Goal: Find contact information: Find contact information

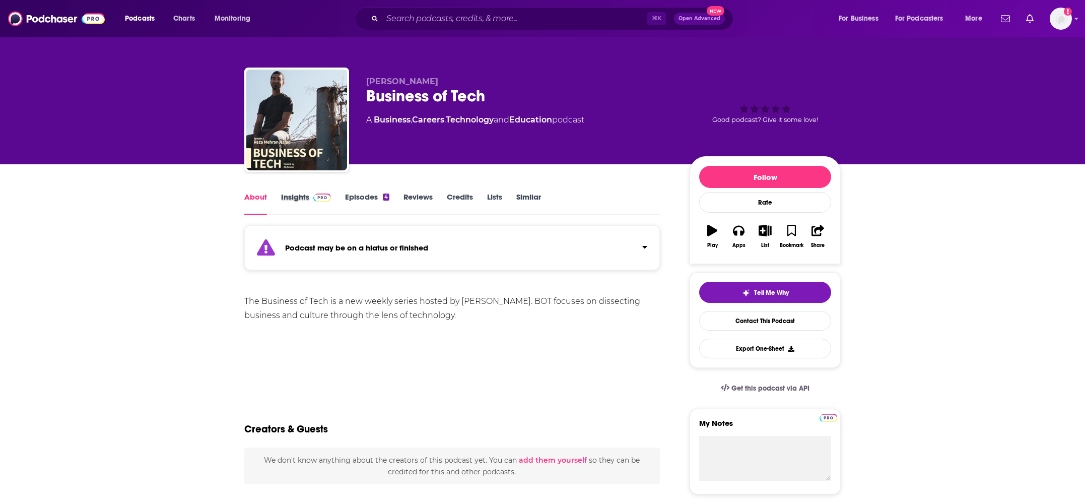
click at [343, 196] on div "Insights" at bounding box center [313, 203] width 64 height 23
click at [360, 196] on link "Episodes 4" at bounding box center [367, 203] width 44 height 23
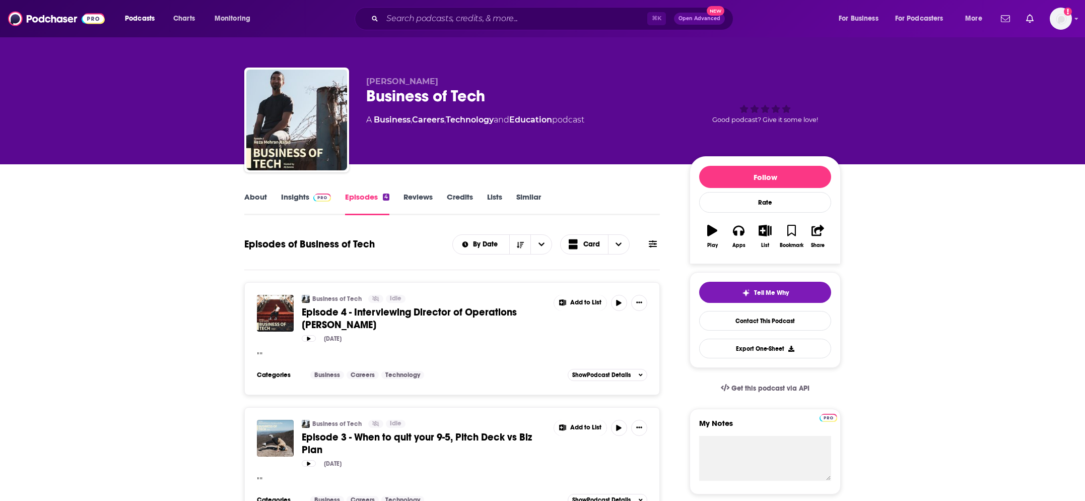
click at [320, 200] on img at bounding box center [322, 197] width 18 height 8
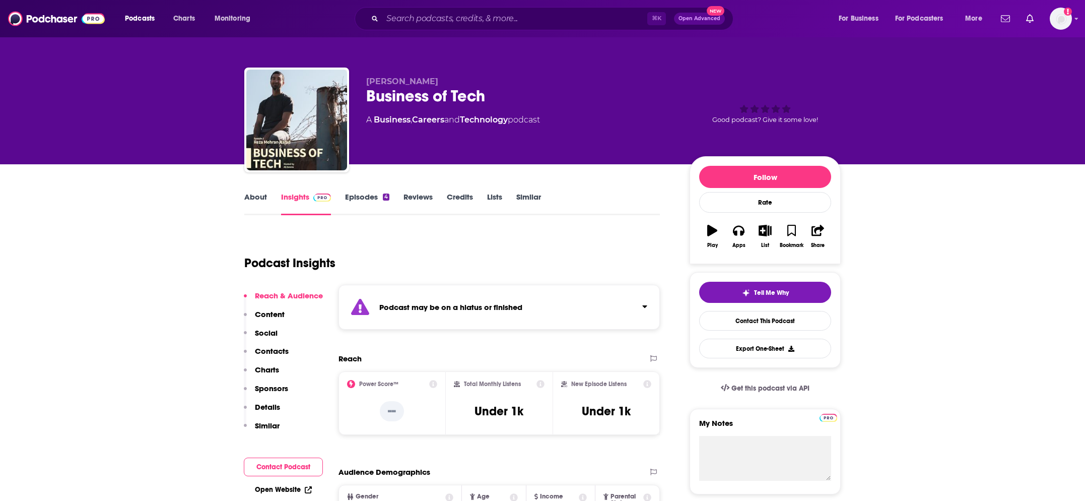
click at [245, 198] on link "About" at bounding box center [255, 203] width 23 height 23
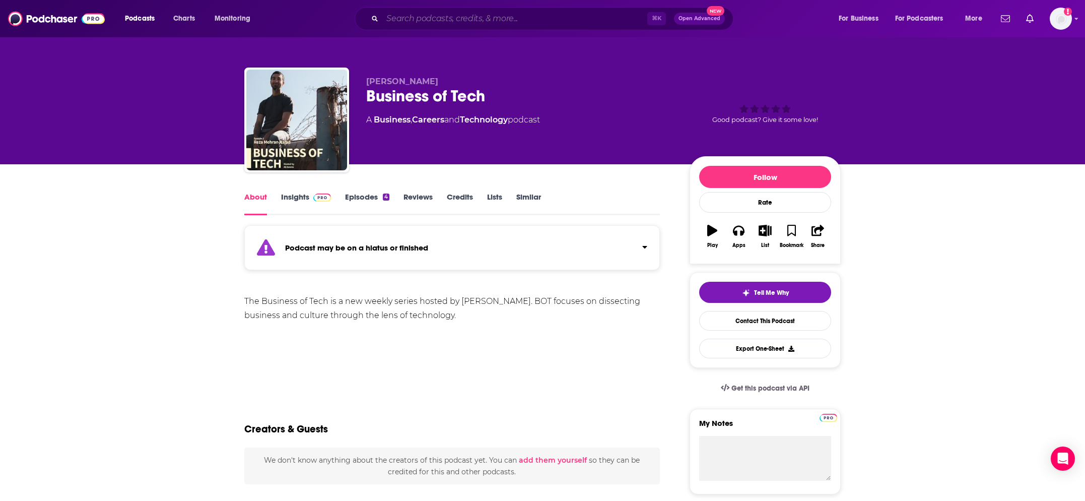
click at [435, 20] on input "Search podcasts, credits, & more..." at bounding box center [514, 19] width 265 height 16
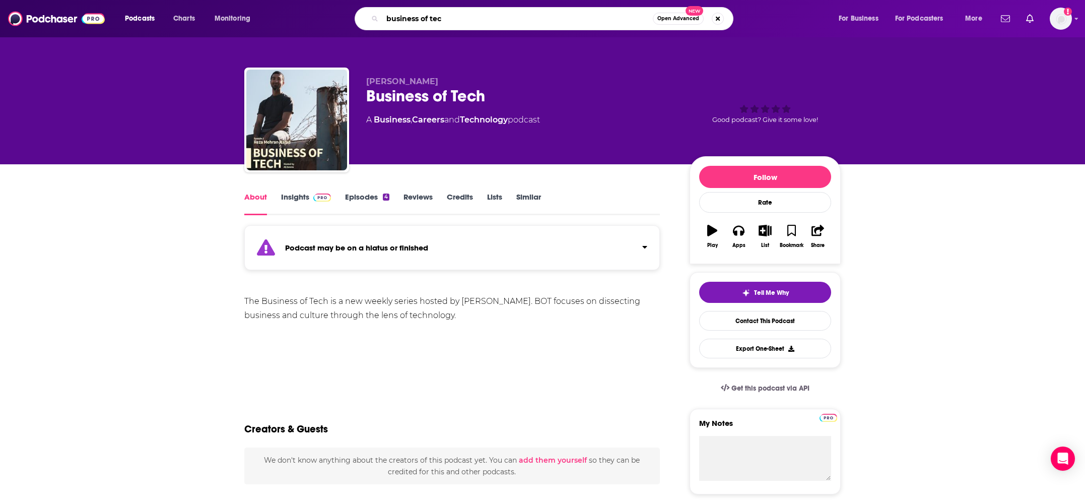
type input "business of tech"
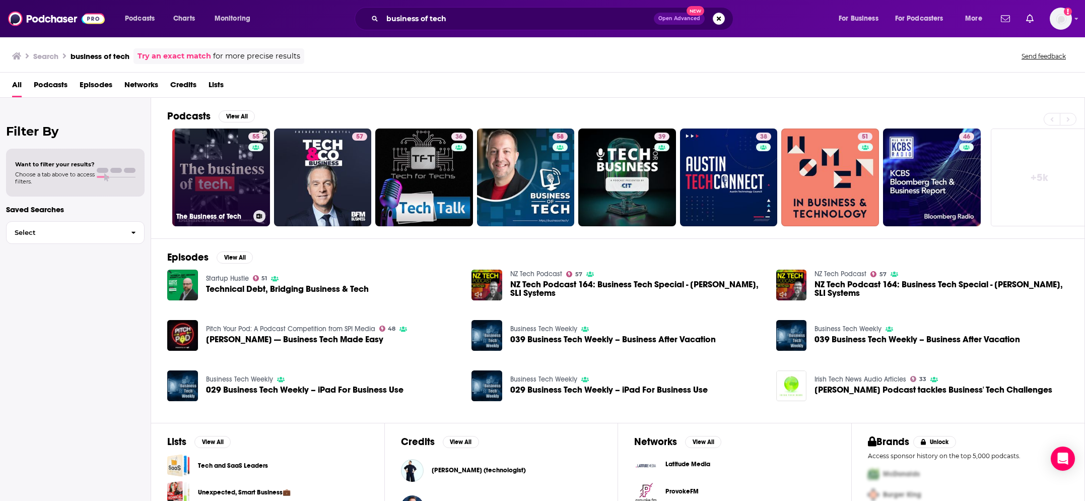
click at [196, 171] on link "55 The Business of Tech" at bounding box center [221, 177] width 98 height 98
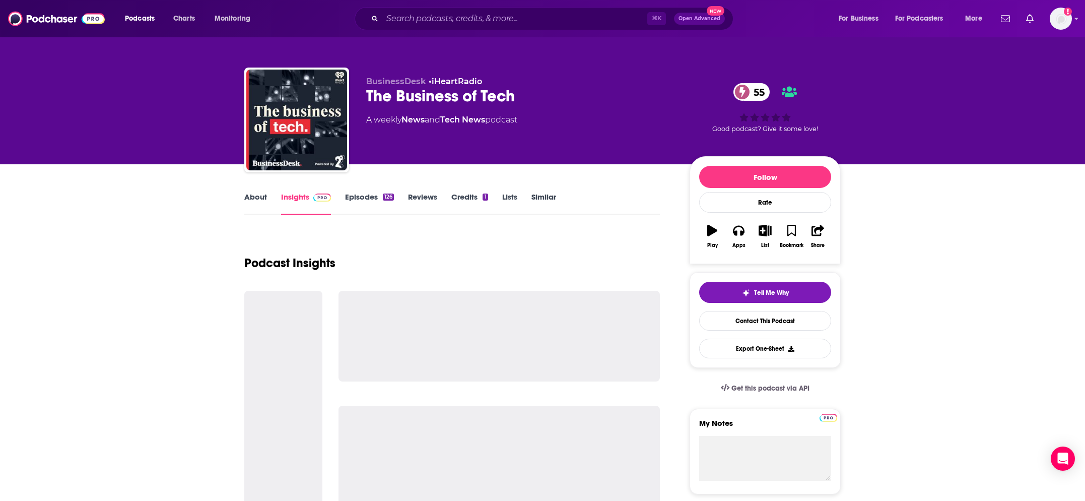
click at [362, 199] on link "Episodes 126" at bounding box center [369, 203] width 49 height 23
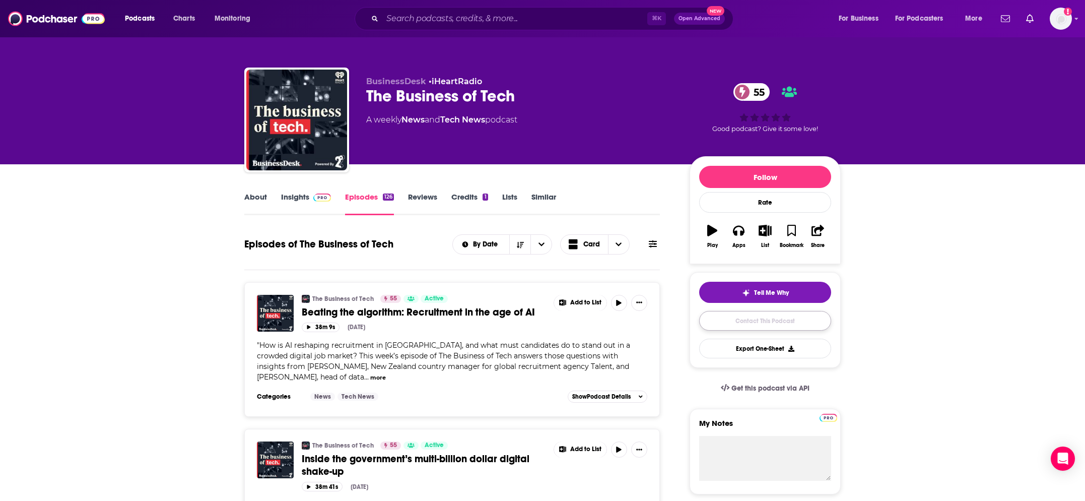
click at [747, 325] on link "Contact This Podcast" at bounding box center [765, 321] width 132 height 20
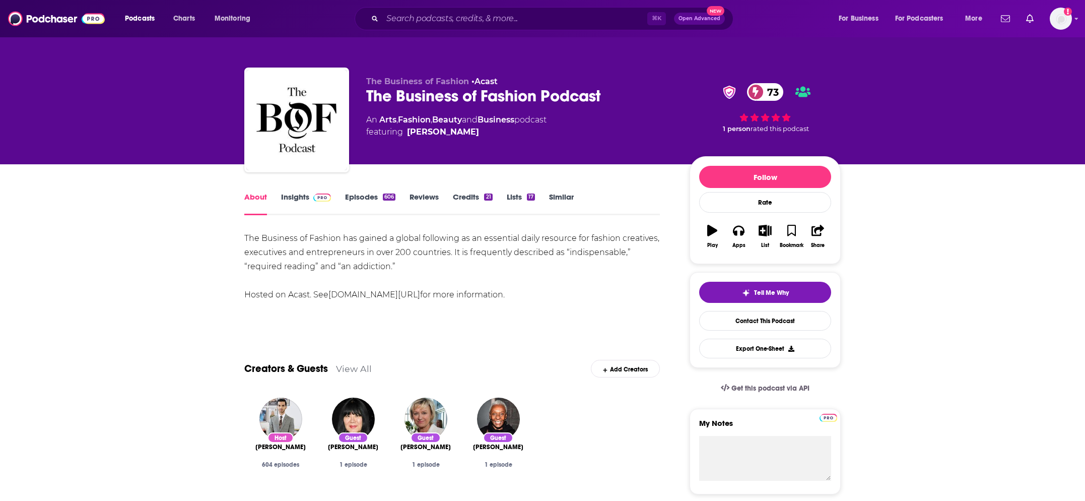
click at [292, 201] on link "Insights" at bounding box center [306, 203] width 50 height 23
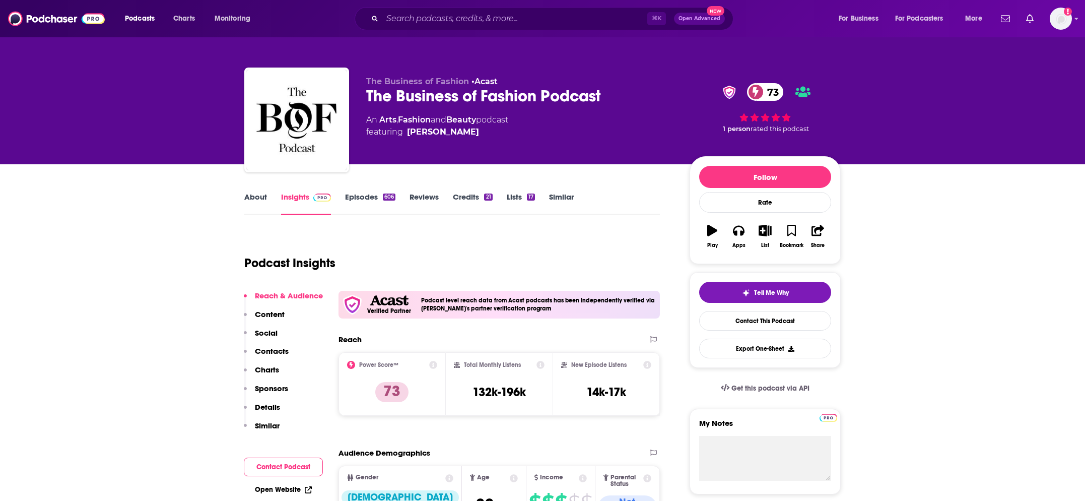
click at [381, 196] on link "Episodes 606" at bounding box center [370, 203] width 50 height 23
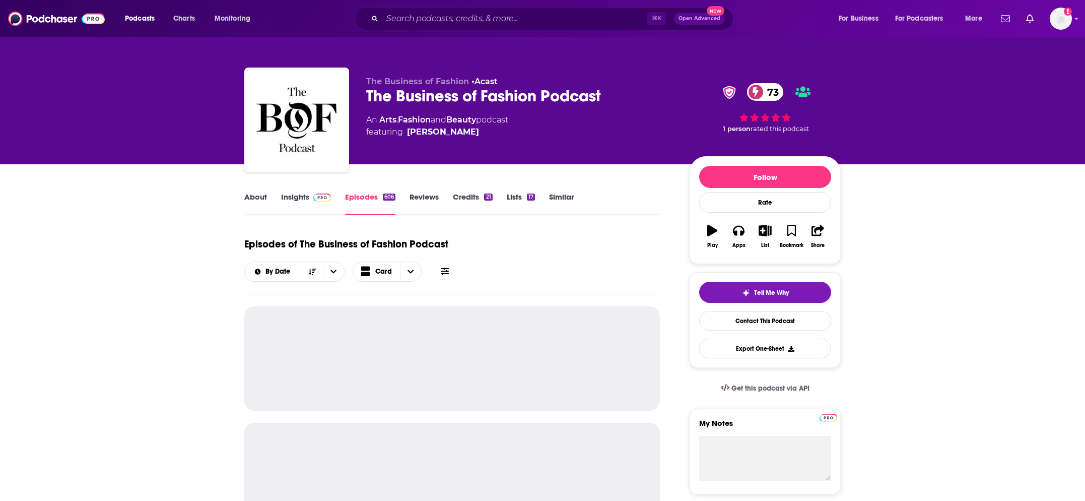
click at [313, 194] on img at bounding box center [322, 197] width 18 height 8
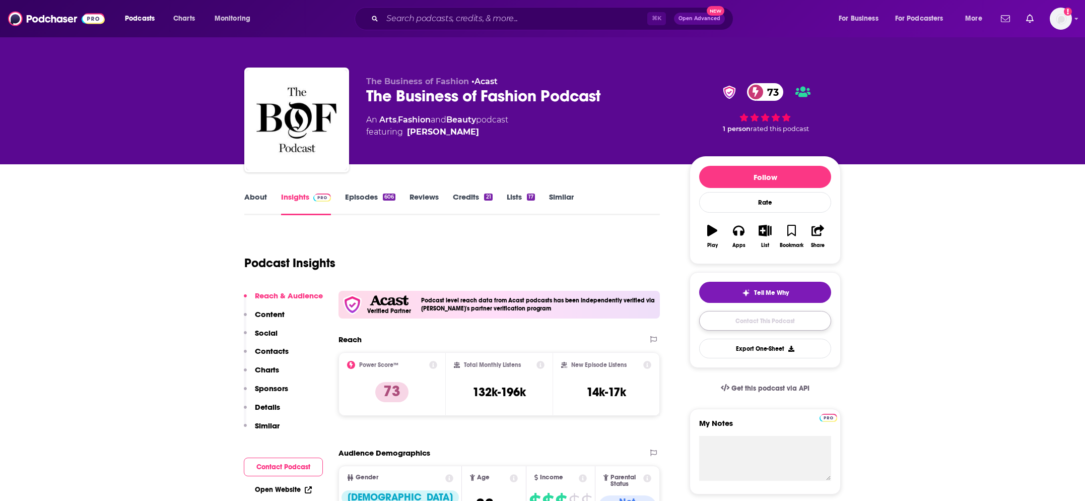
click at [744, 323] on link "Contact This Podcast" at bounding box center [765, 321] width 132 height 20
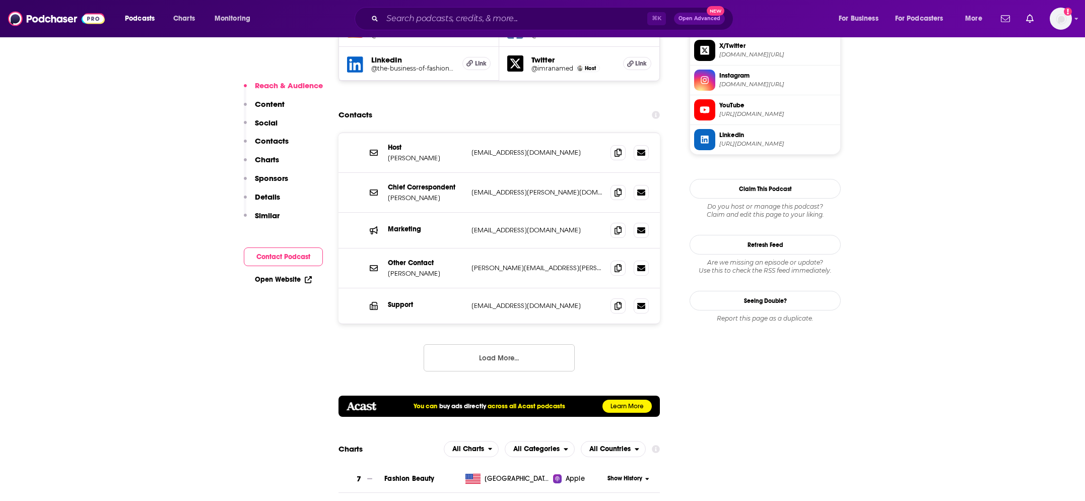
scroll to position [993, 0]
